Goal: Task Accomplishment & Management: Use online tool/utility

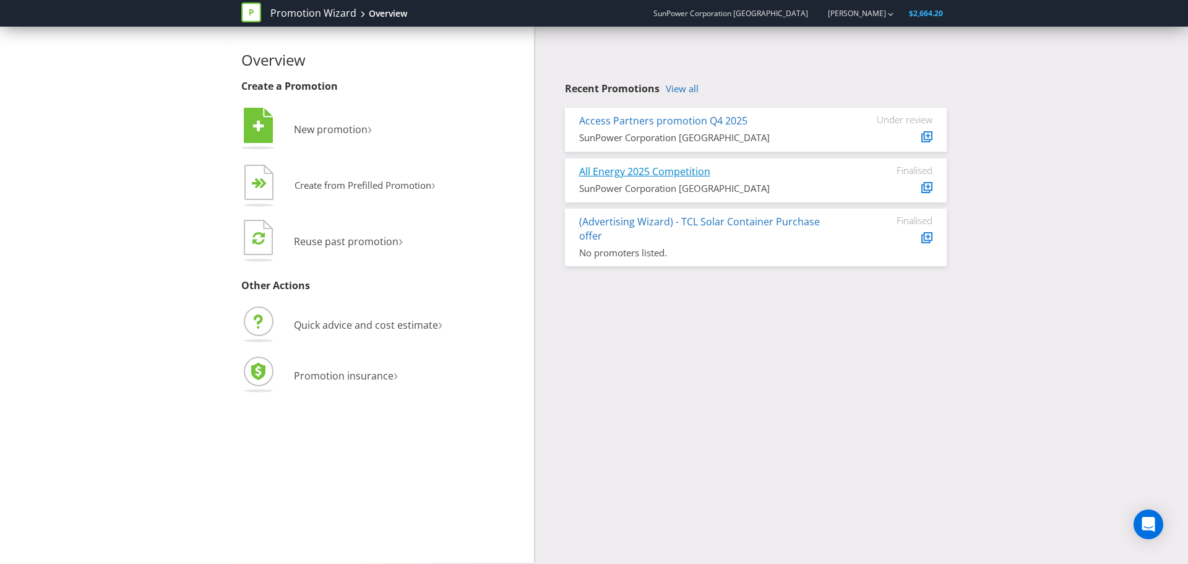
click at [649, 173] on link "All Energy 2025 Competition" at bounding box center [644, 172] width 131 height 14
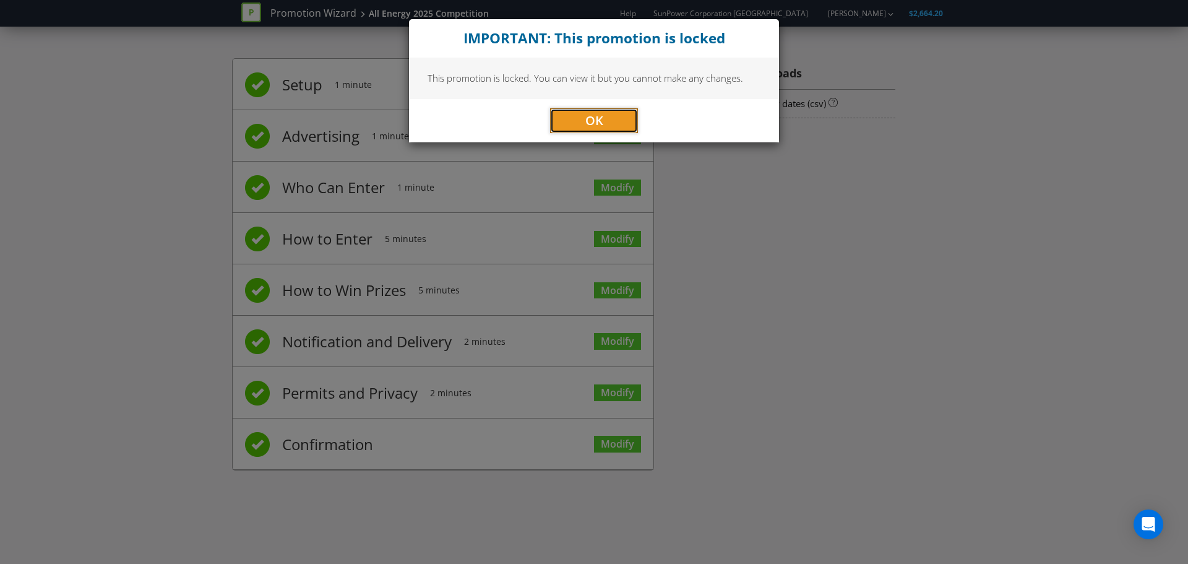
click at [603, 118] on span "OK" at bounding box center [594, 120] width 18 height 17
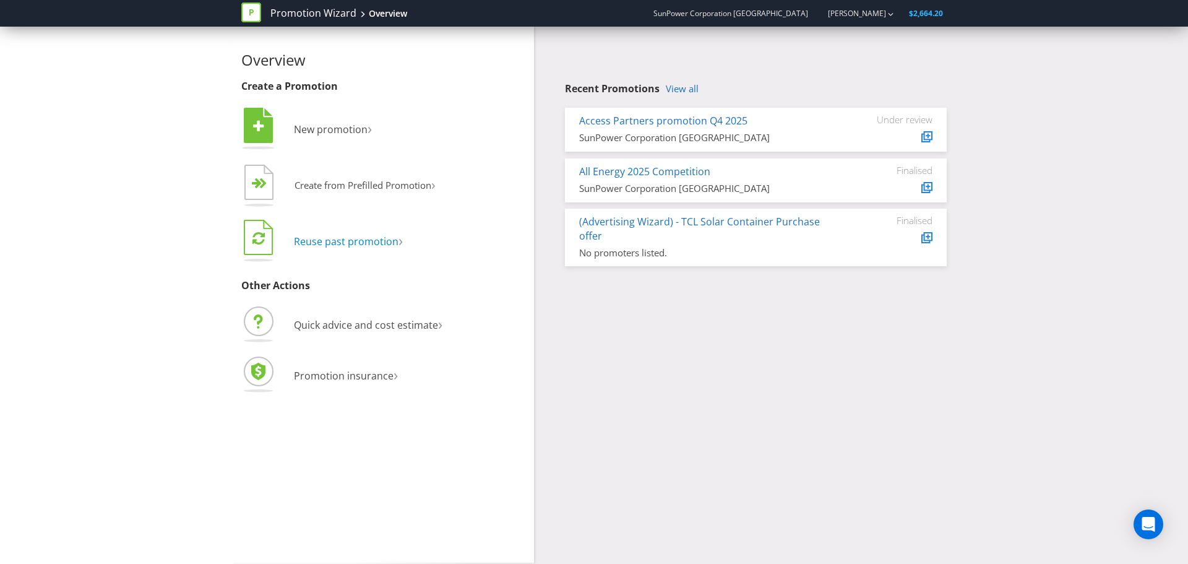
click at [347, 239] on span "Reuse past promotion" at bounding box center [346, 242] width 105 height 14
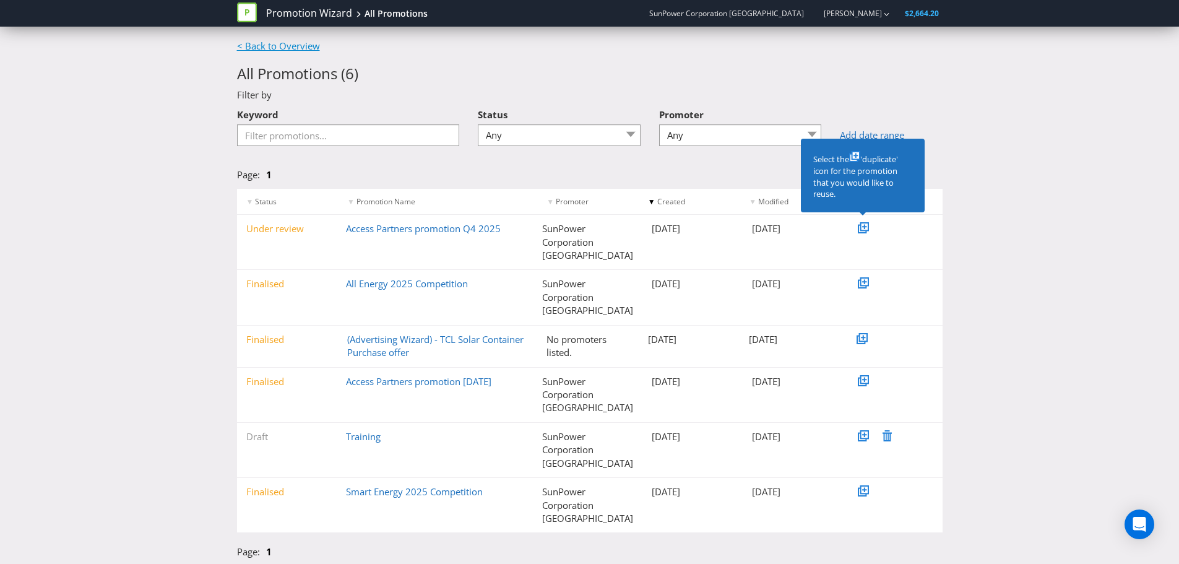
click at [270, 42] on link "< Back to Overview" at bounding box center [278, 46] width 83 height 12
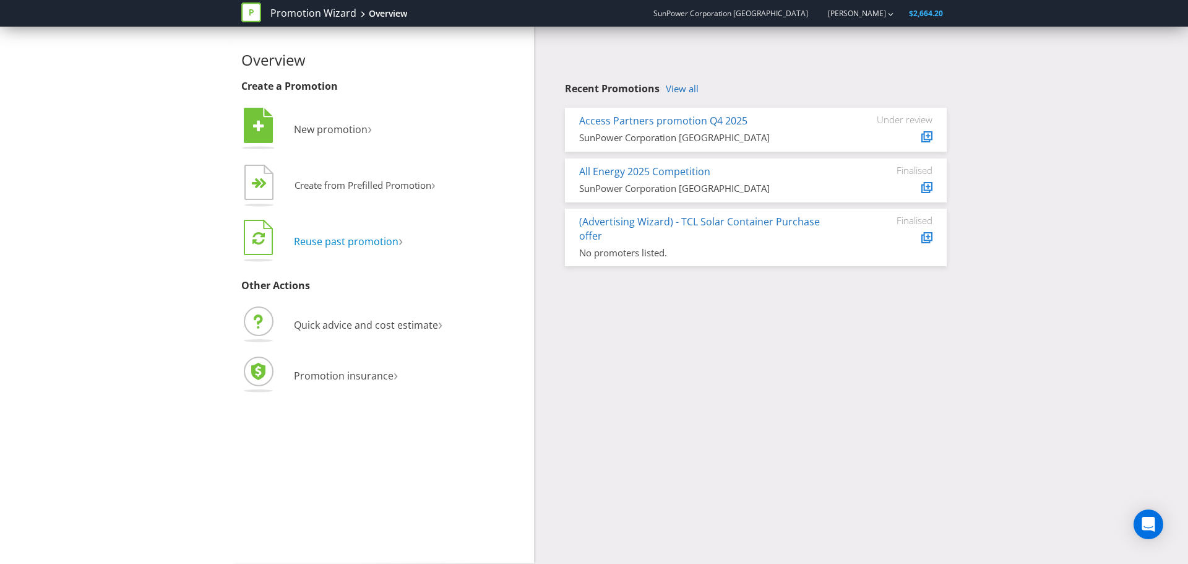
click at [377, 244] on span "Reuse past promotion" at bounding box center [346, 242] width 105 height 14
